Goal: Information Seeking & Learning: Learn about a topic

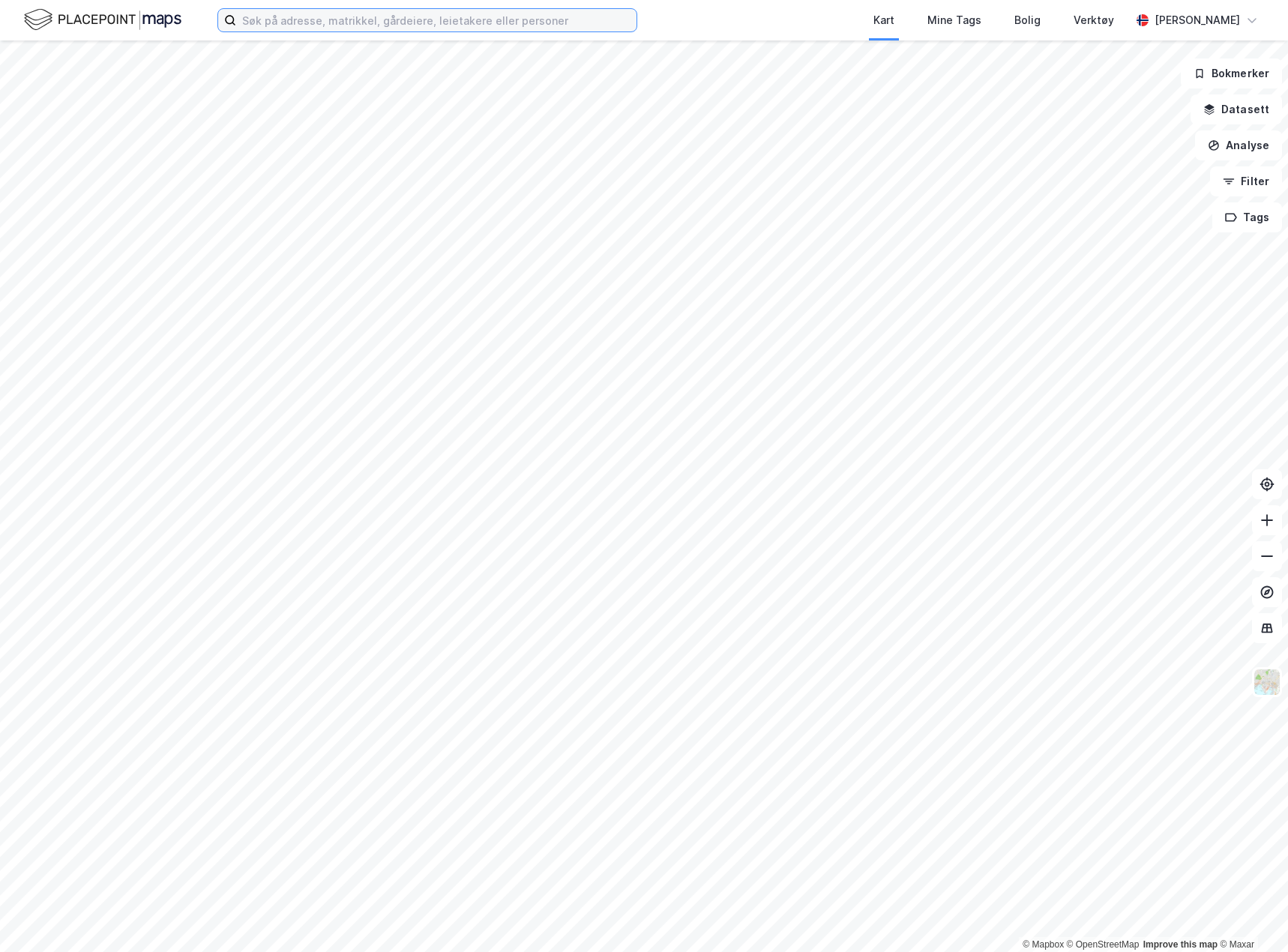
click at [398, 12] on input at bounding box center [436, 20] width 400 height 23
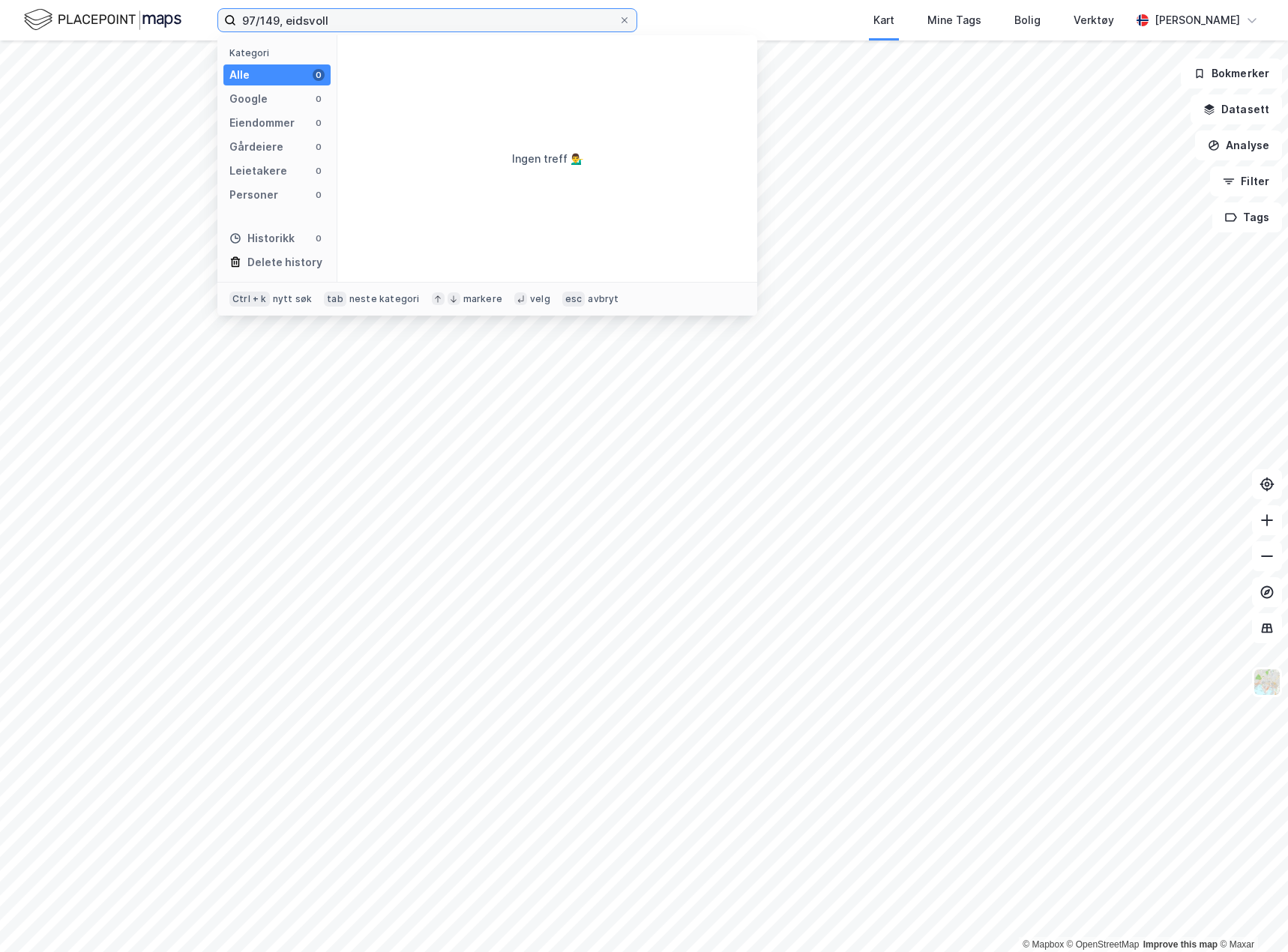
click at [279, 19] on input "97/149, eidsvoll" at bounding box center [427, 20] width 382 height 23
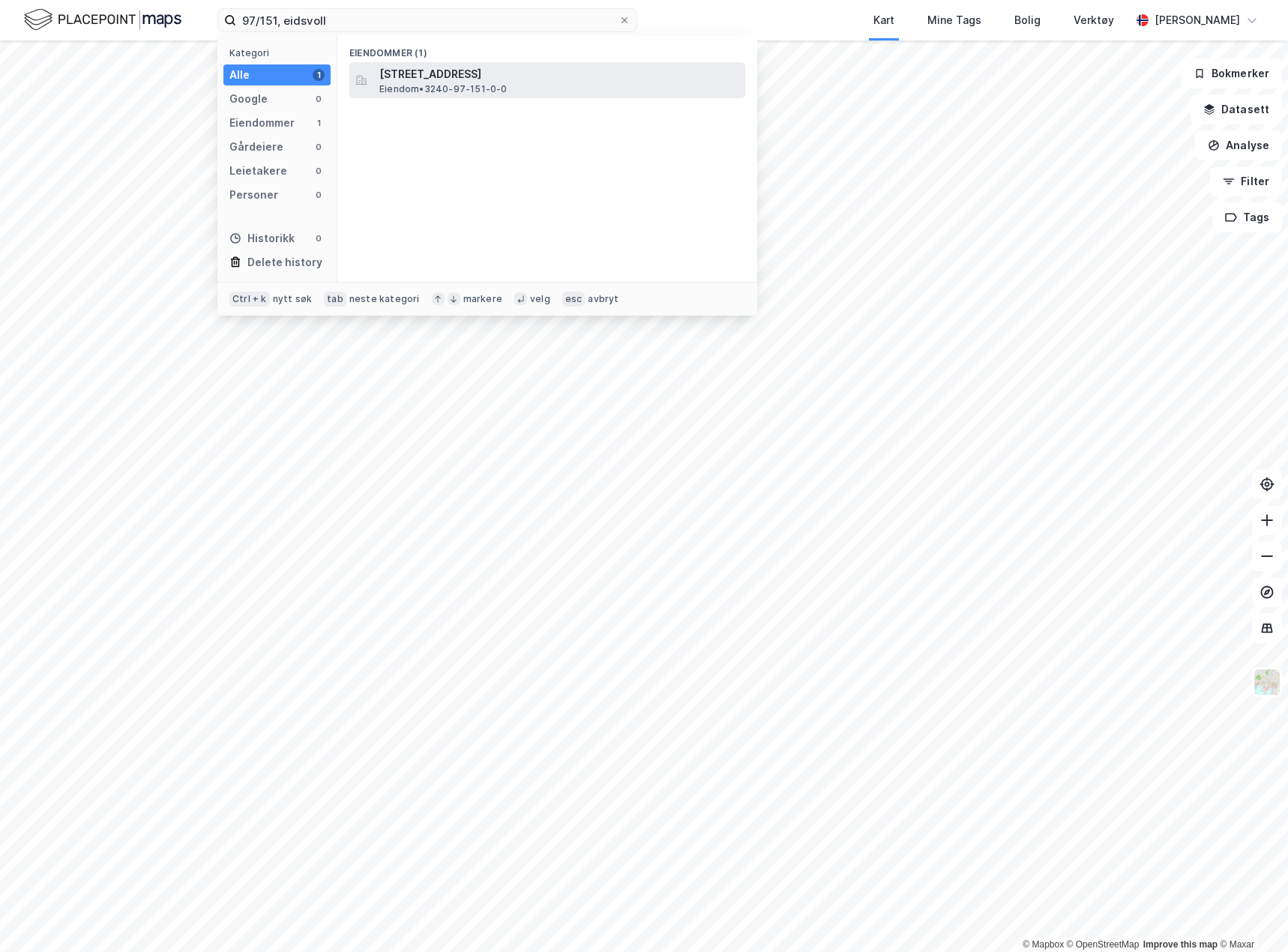
click at [403, 79] on span "[STREET_ADDRESS]" at bounding box center [558, 74] width 360 height 18
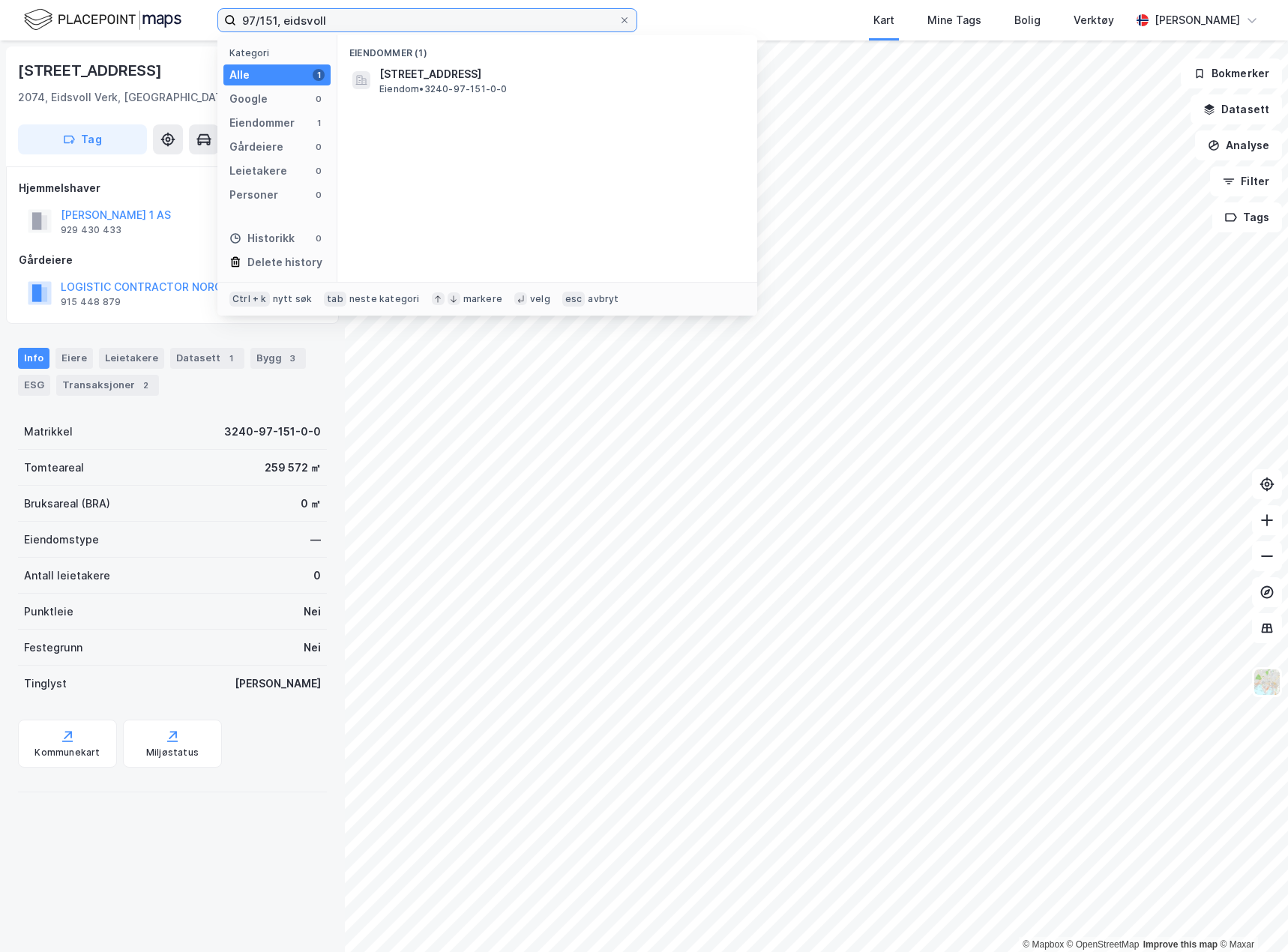
click at [278, 22] on input "97/151, eidsvoll" at bounding box center [427, 20] width 382 height 23
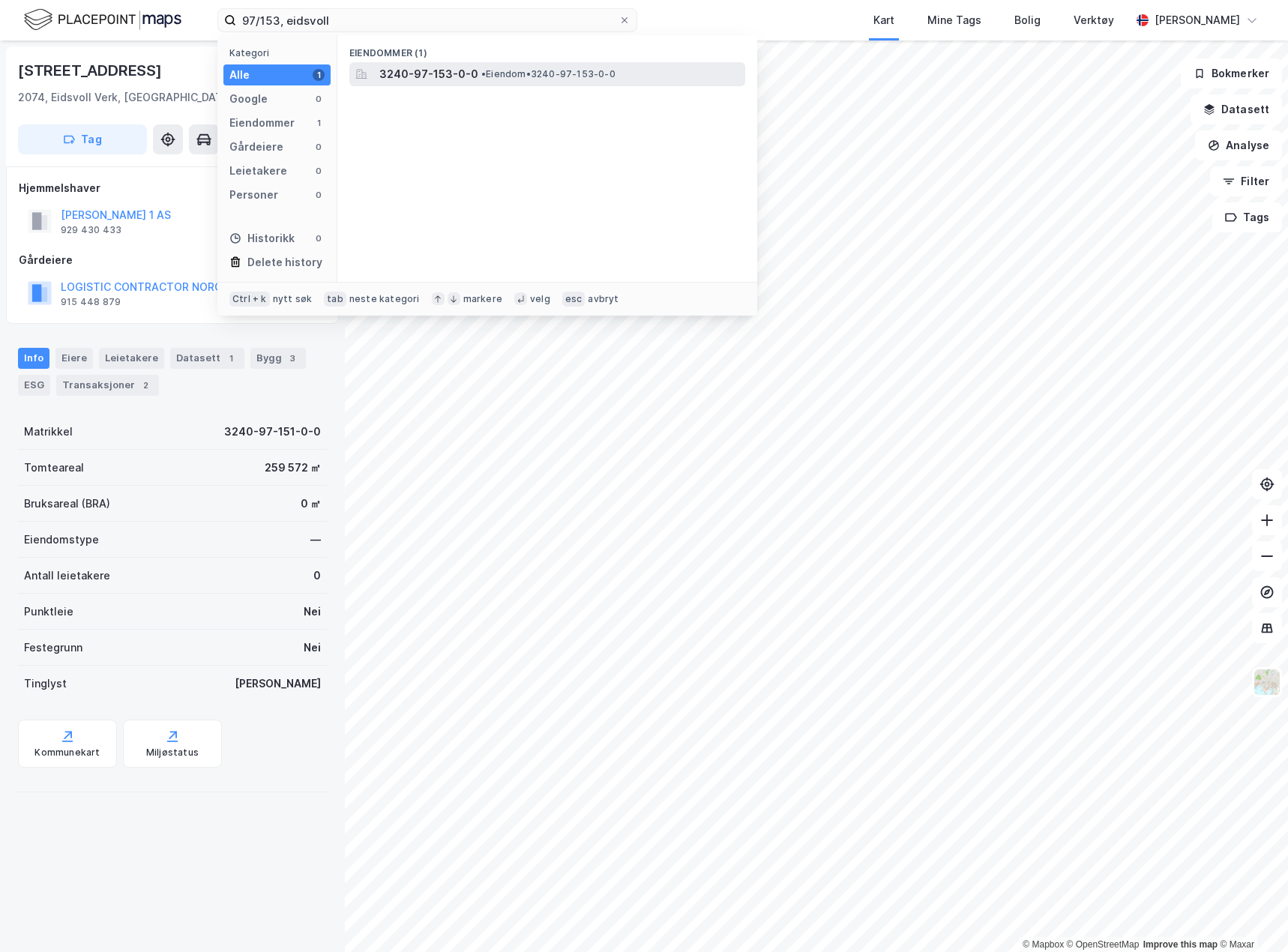
click at [391, 80] on span "3240-97-153-0-0" at bounding box center [429, 74] width 99 height 18
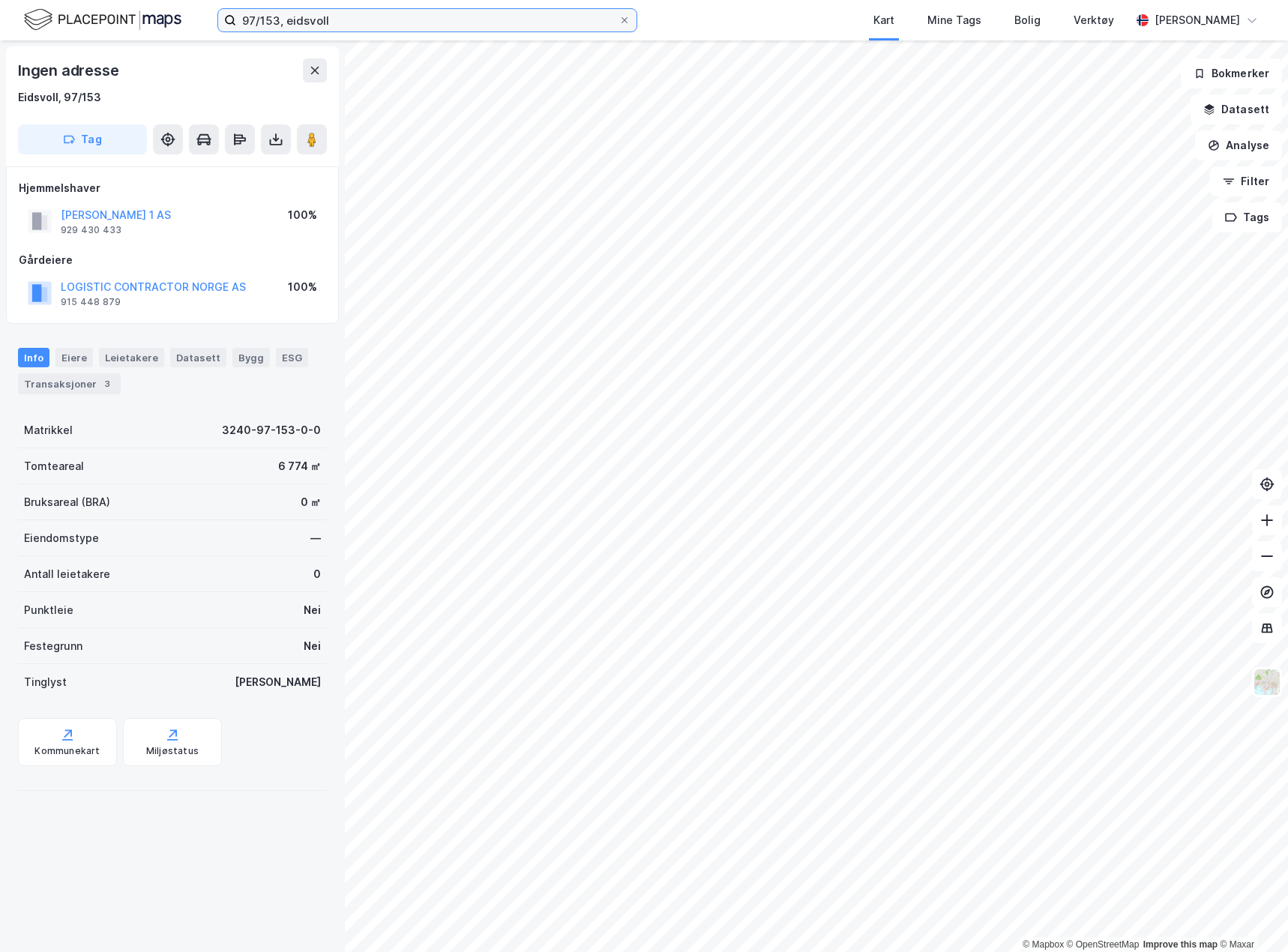
click at [280, 18] on input "97/153, eidsvoll" at bounding box center [427, 20] width 382 height 23
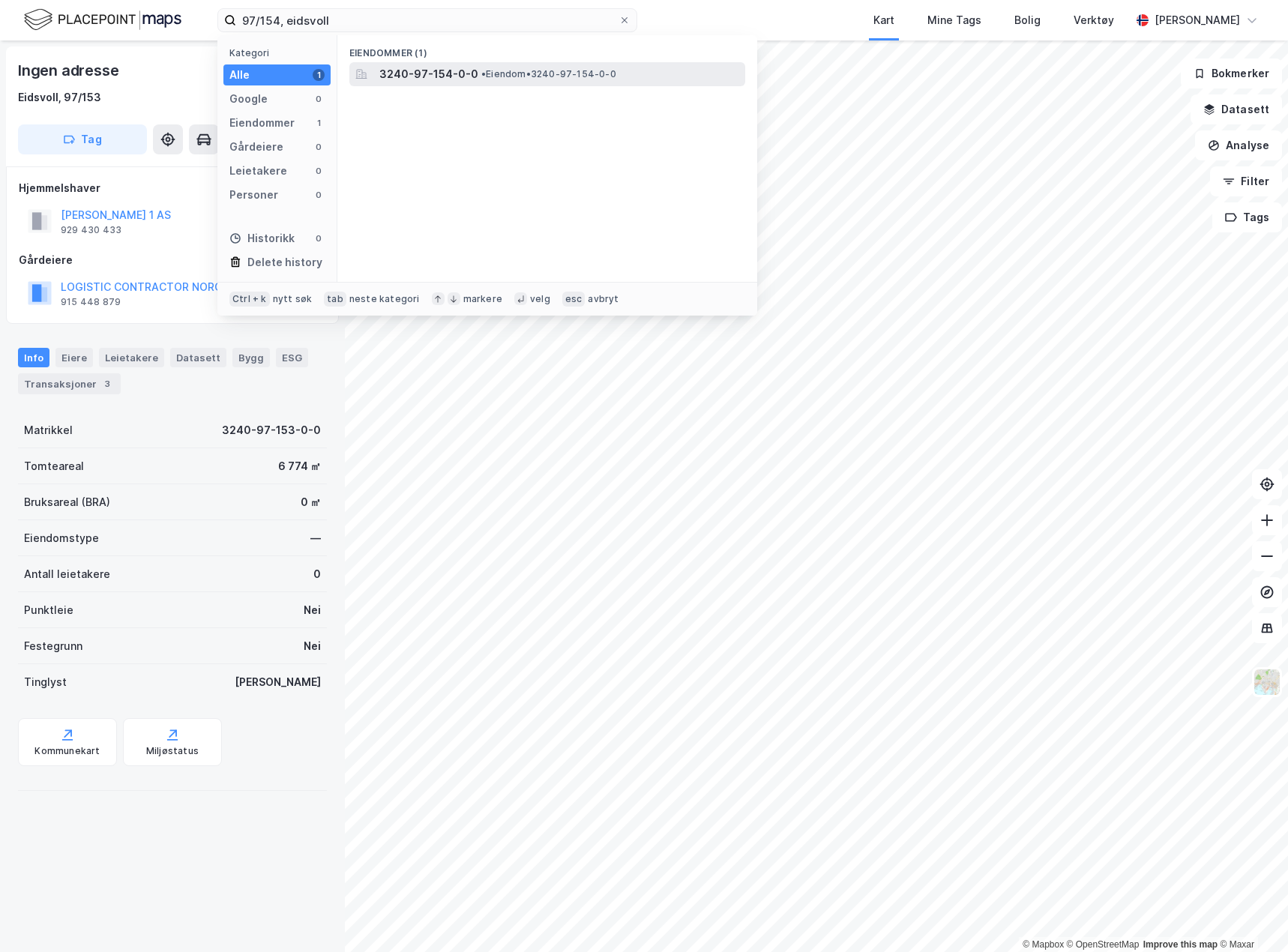
click at [482, 75] on span "•" at bounding box center [484, 74] width 5 height 11
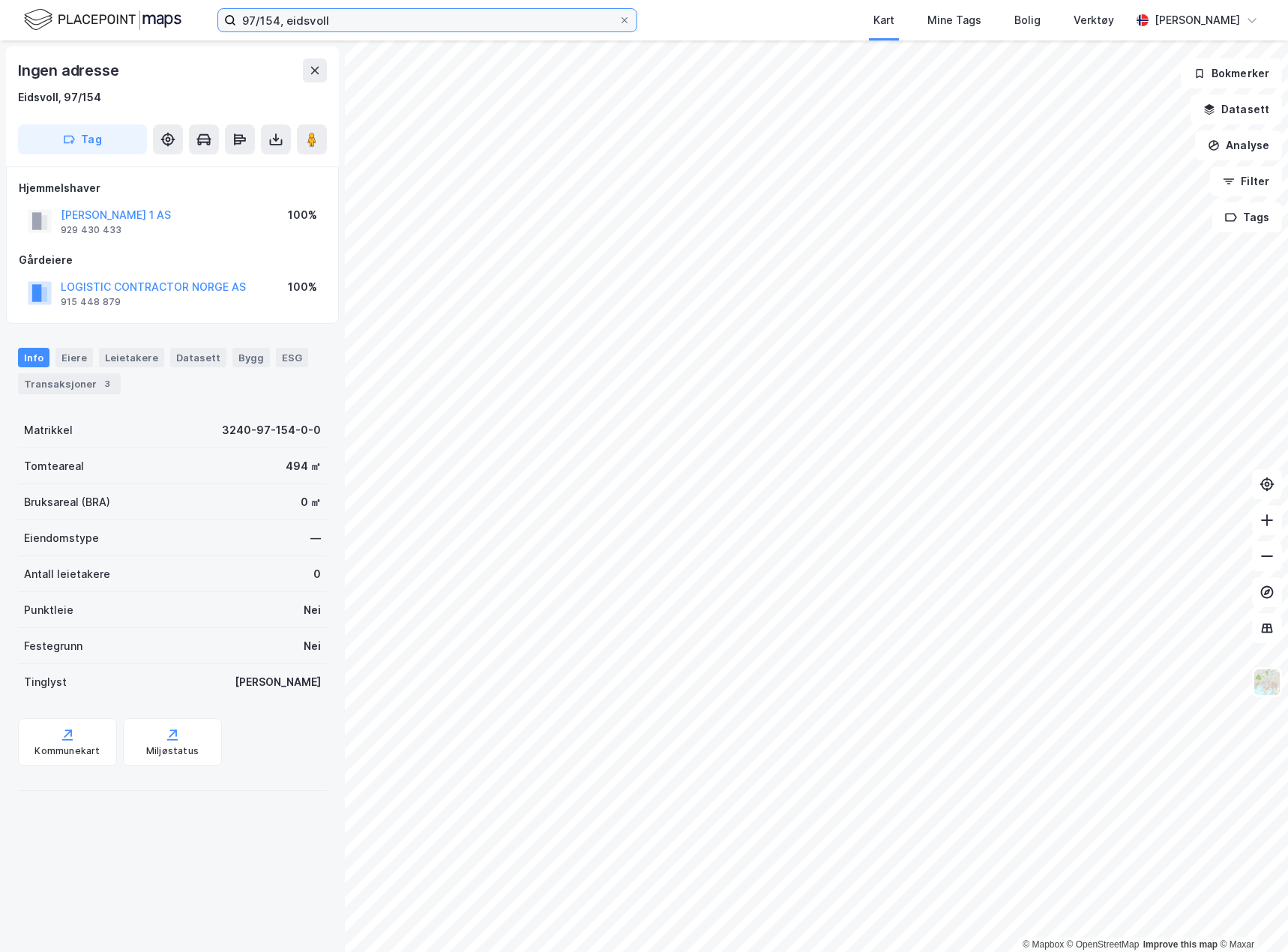
click at [276, 18] on input "97/154, eidsvoll" at bounding box center [427, 20] width 382 height 23
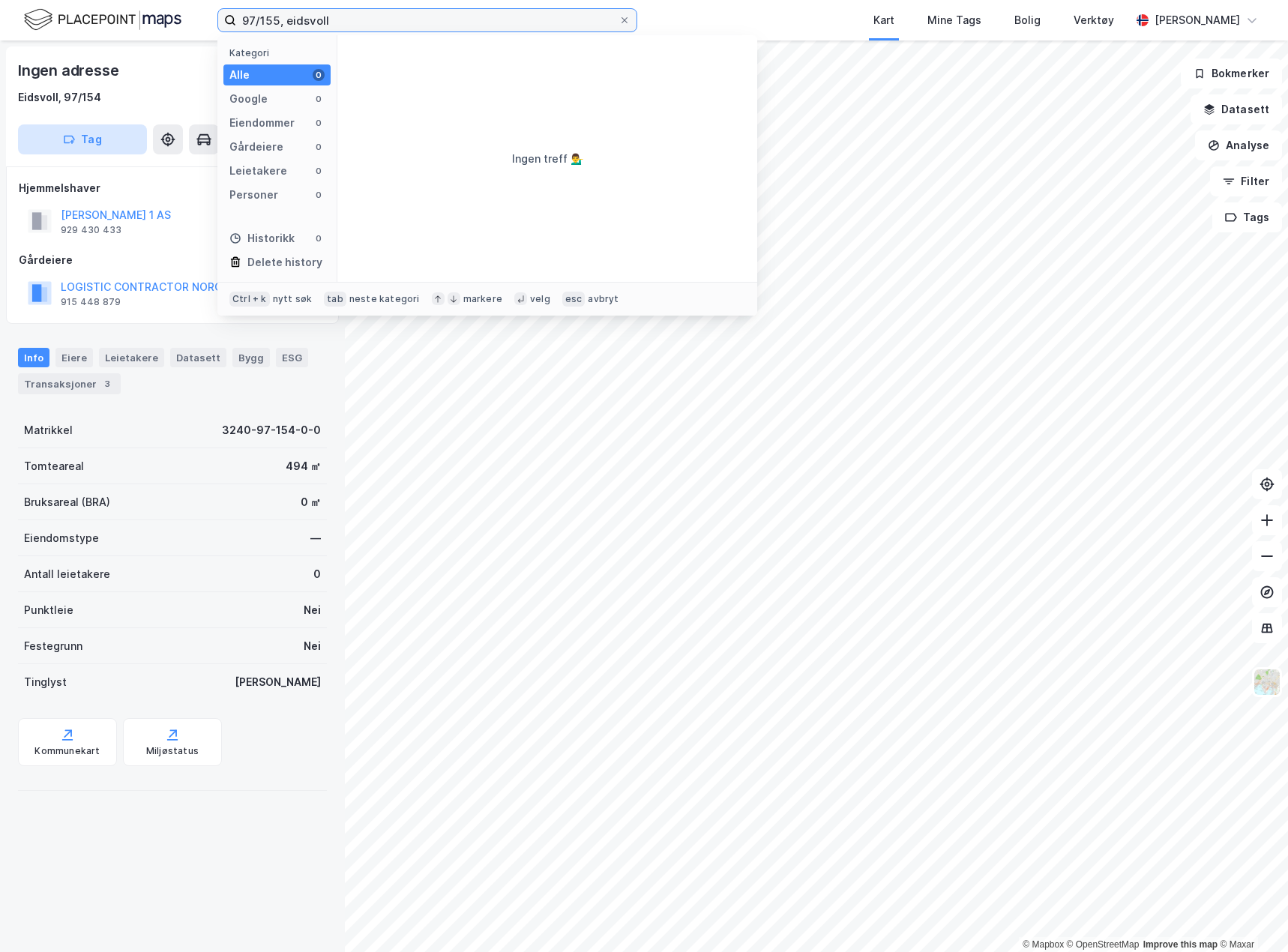
type input "97/155, eidsvoll"
